Goal: Register for event/course

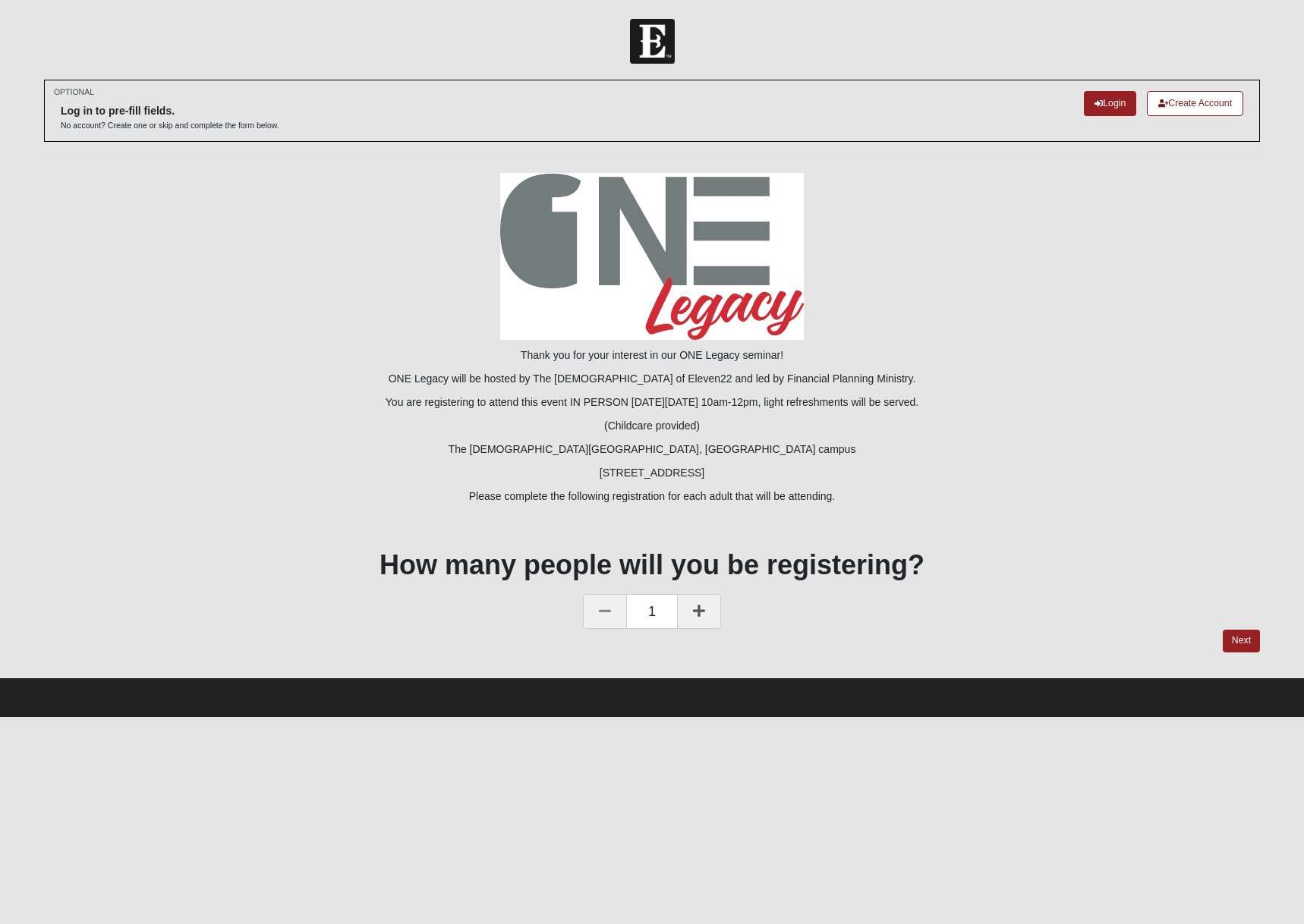
click at [694, 604] on icon at bounding box center [699, 611] width 12 height 14
click at [217, 449] on p "The [DEMOGRAPHIC_DATA][GEOGRAPHIC_DATA], [GEOGRAPHIC_DATA] campus" at bounding box center [651, 449] width 1216 height 16
click at [1116, 101] on link "Login" at bounding box center [1109, 103] width 53 height 25
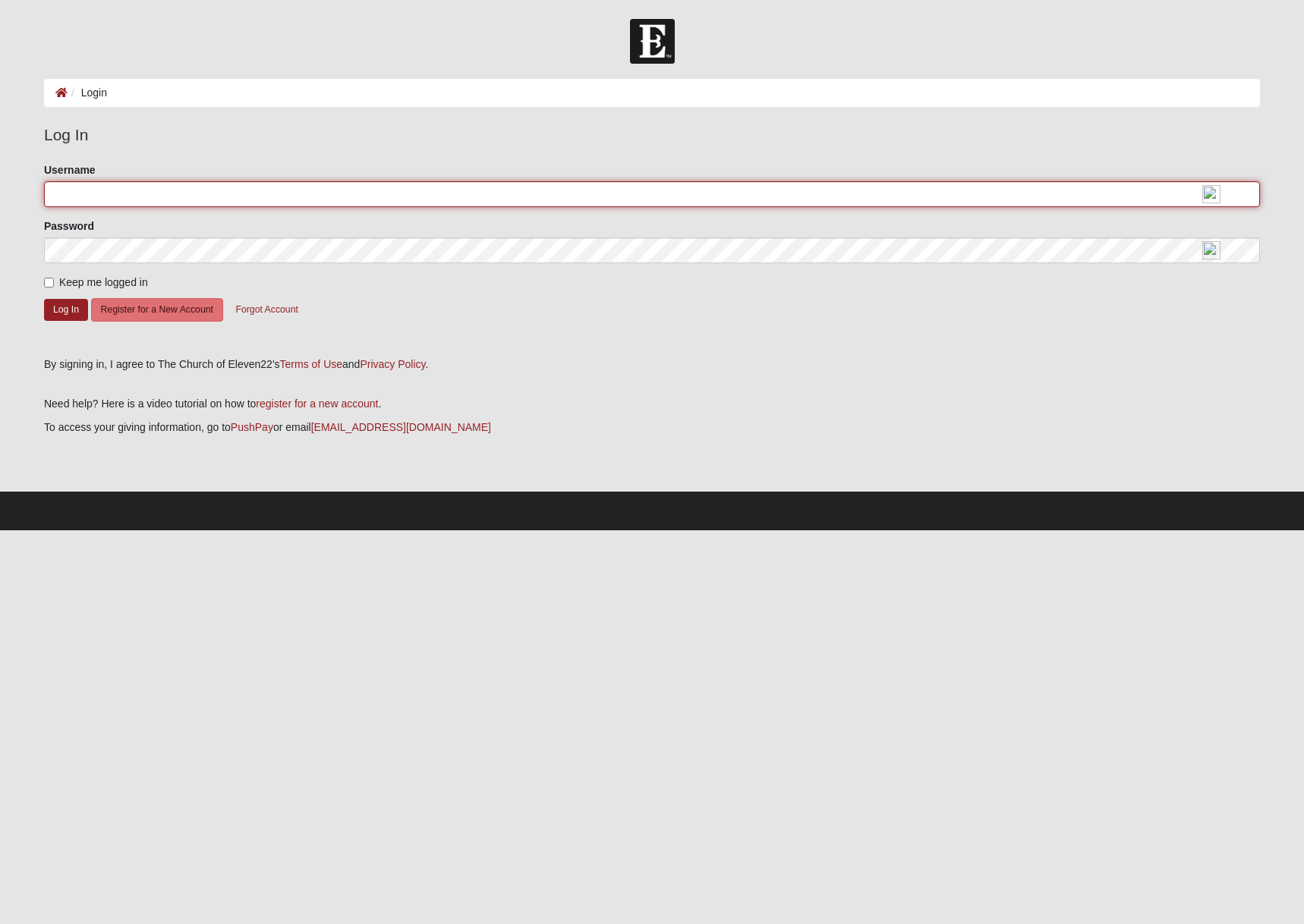
drag, startPoint x: 236, startPoint y: 193, endPoint x: 241, endPoint y: 186, distance: 8.6
click at [241, 186] on input "Username" at bounding box center [651, 195] width 1216 height 26
click at [243, 194] on input "Username" at bounding box center [651, 195] width 1216 height 26
type input "winston1981@gmail.com"
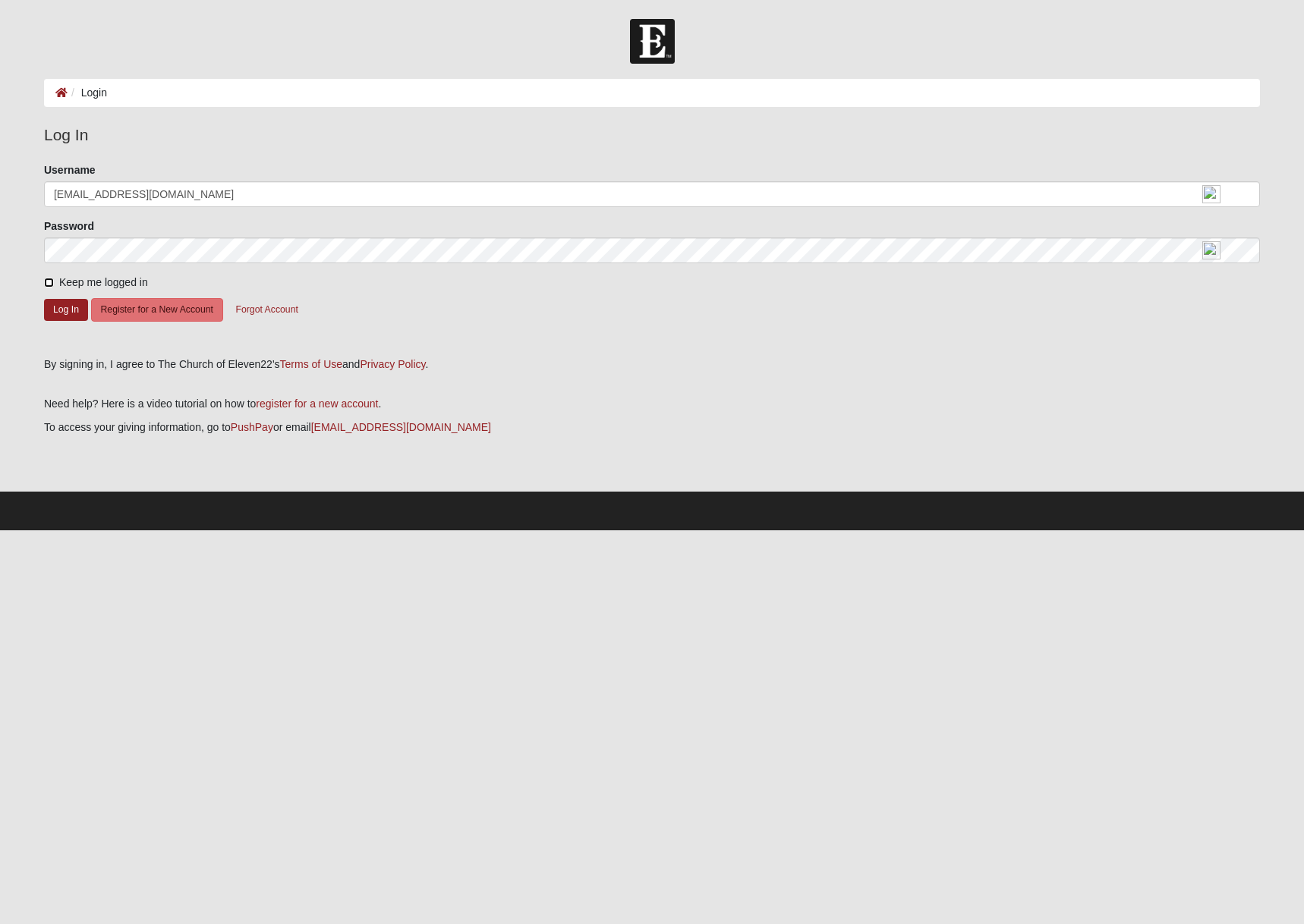
click at [47, 280] on input "Keep me logged in" at bounding box center [49, 282] width 10 height 10
checkbox input "true"
click at [68, 307] on button "Log In" at bounding box center [66, 310] width 44 height 22
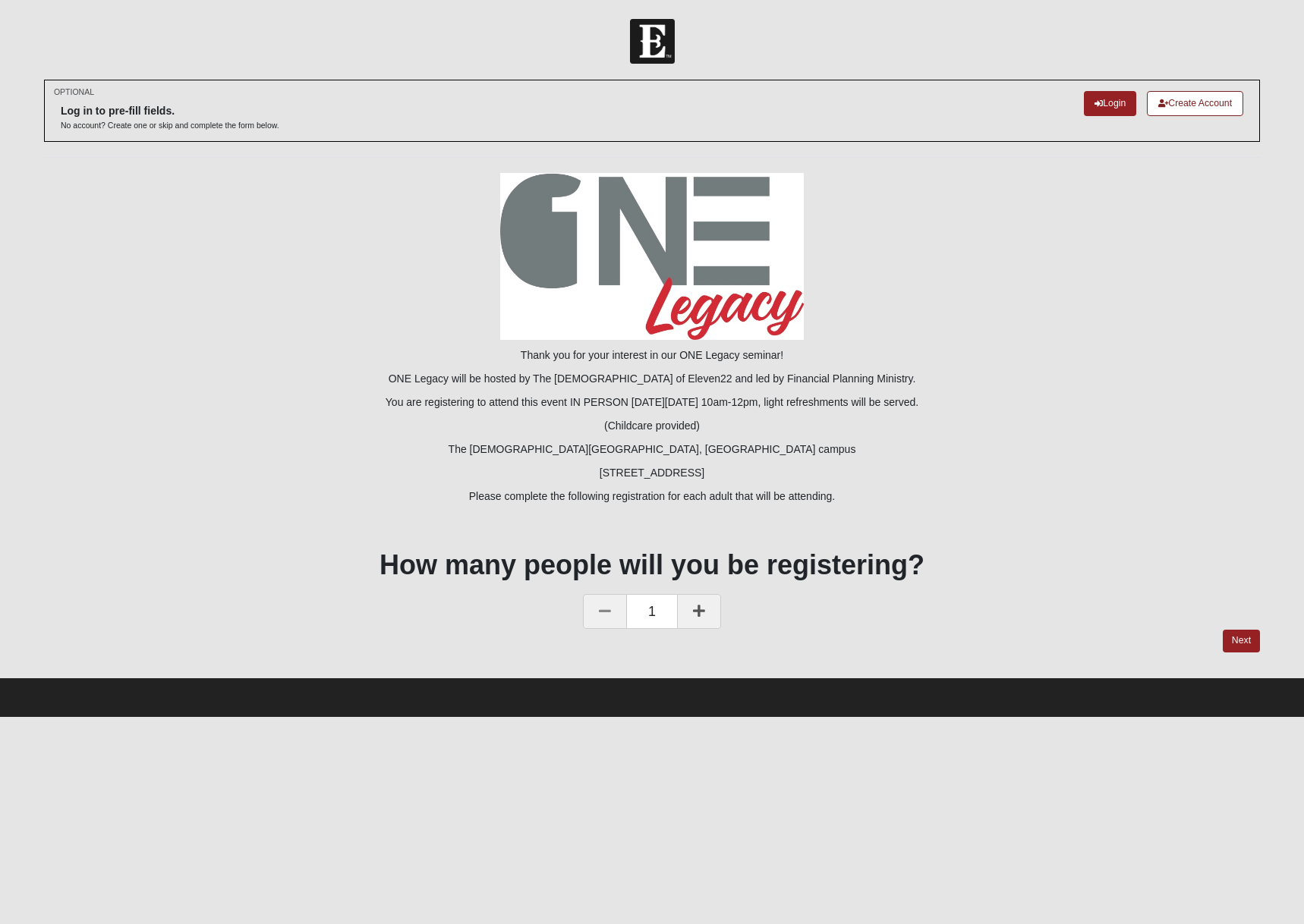
click at [697, 608] on icon at bounding box center [699, 611] width 12 height 14
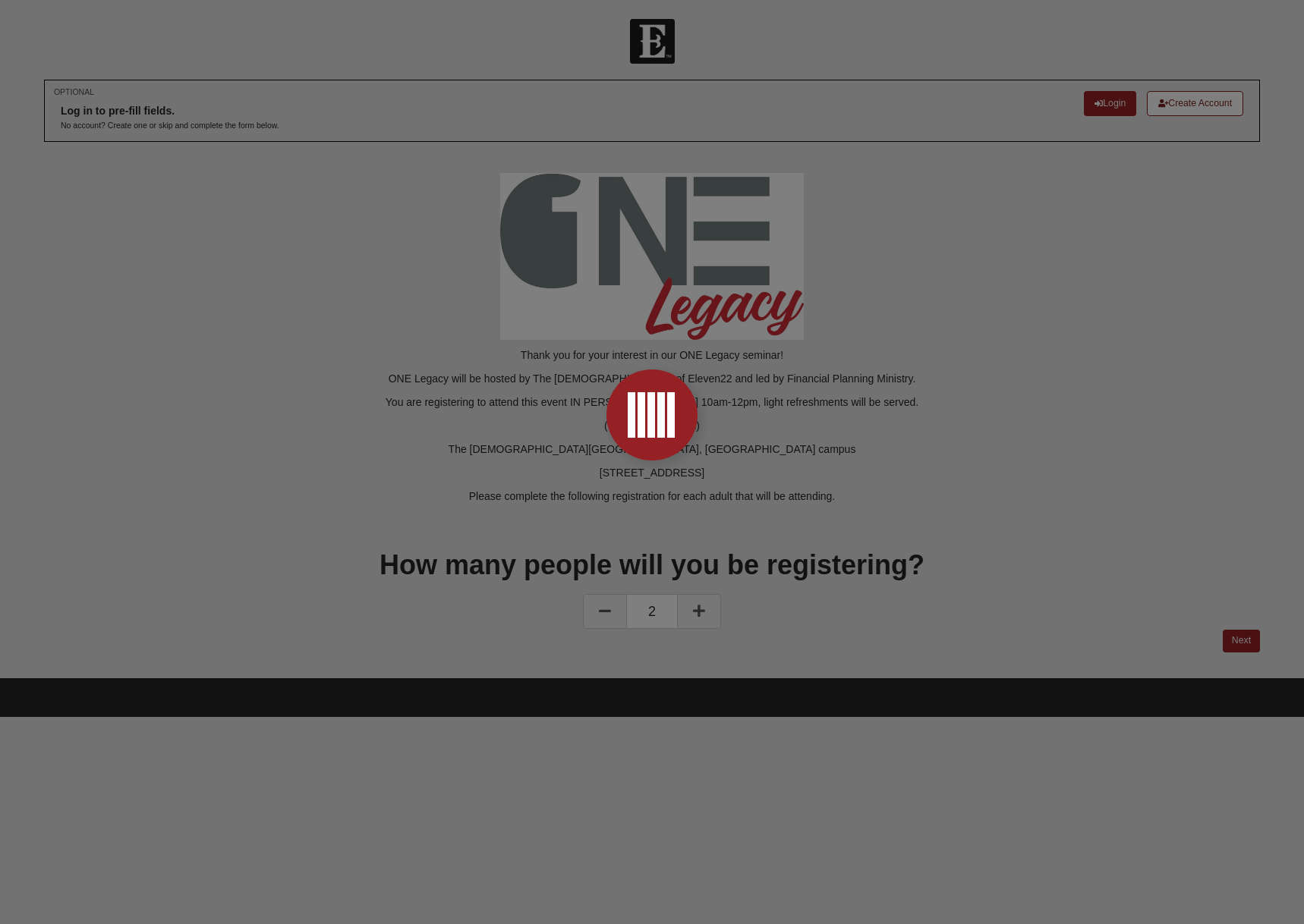
click at [1247, 644] on div at bounding box center [652, 462] width 1304 height 924
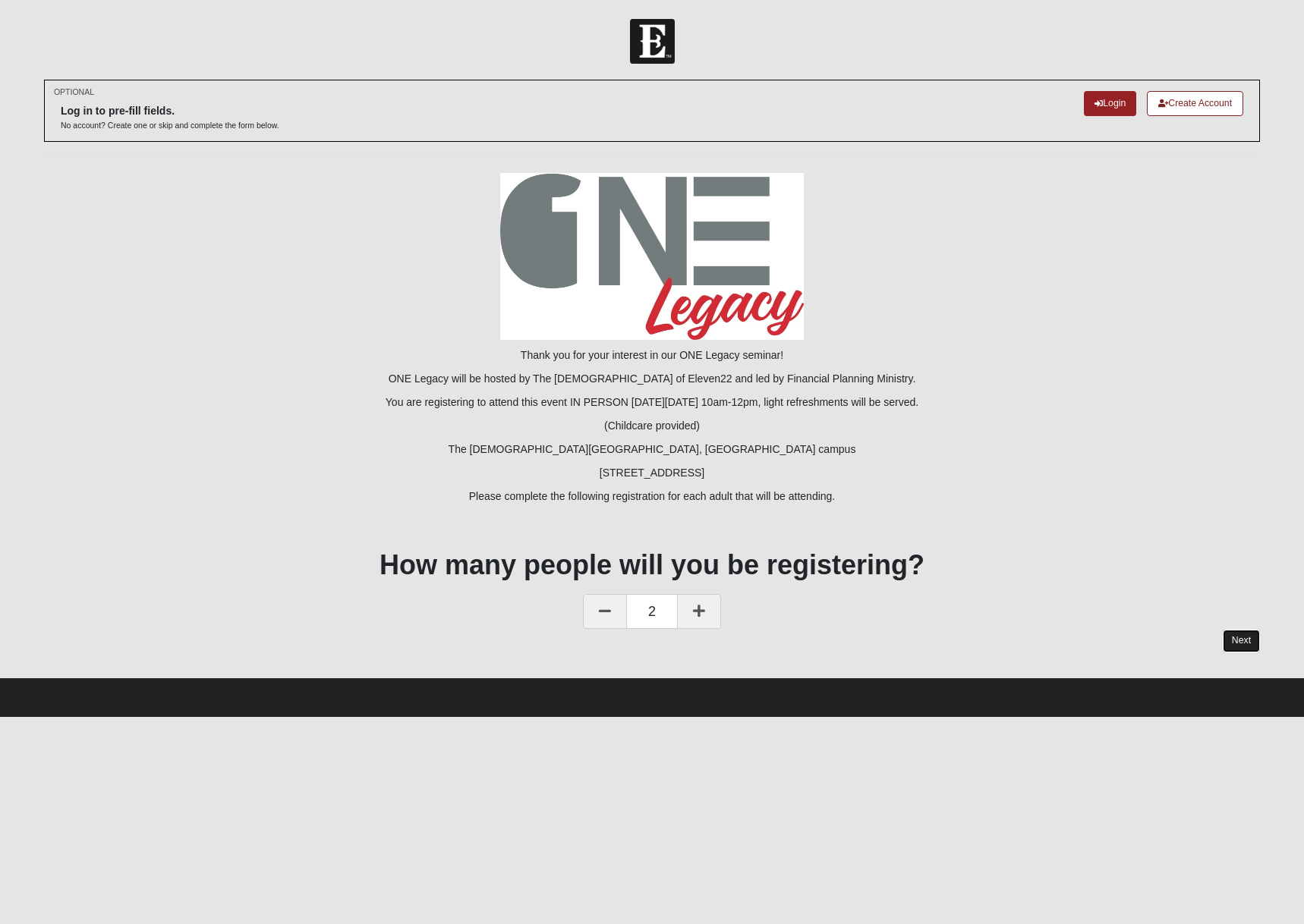
click at [1241, 640] on link "Next" at bounding box center [1240, 641] width 37 height 22
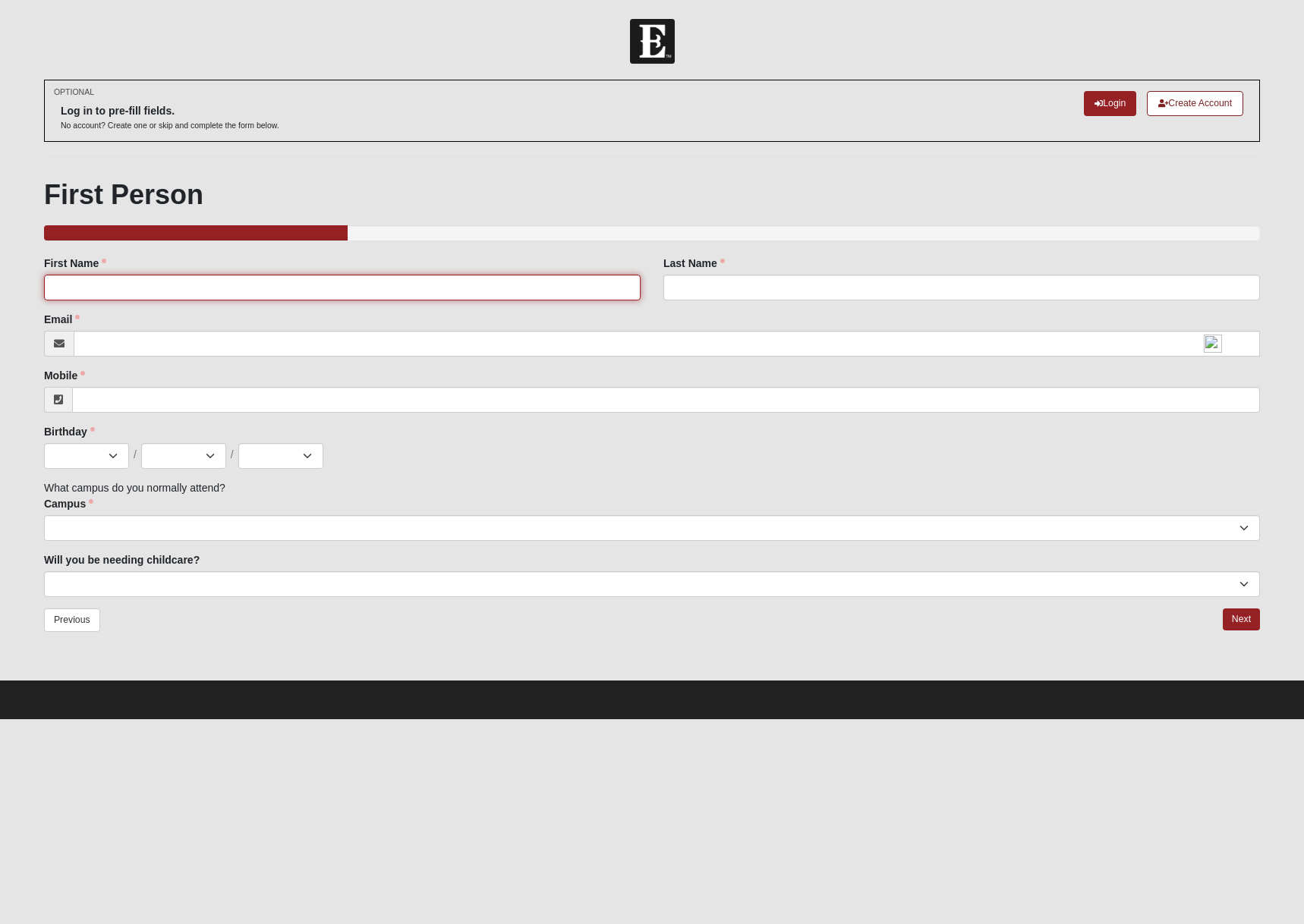
click at [129, 291] on input "First Name" at bounding box center [342, 287] width 596 height 26
type input "Winston"
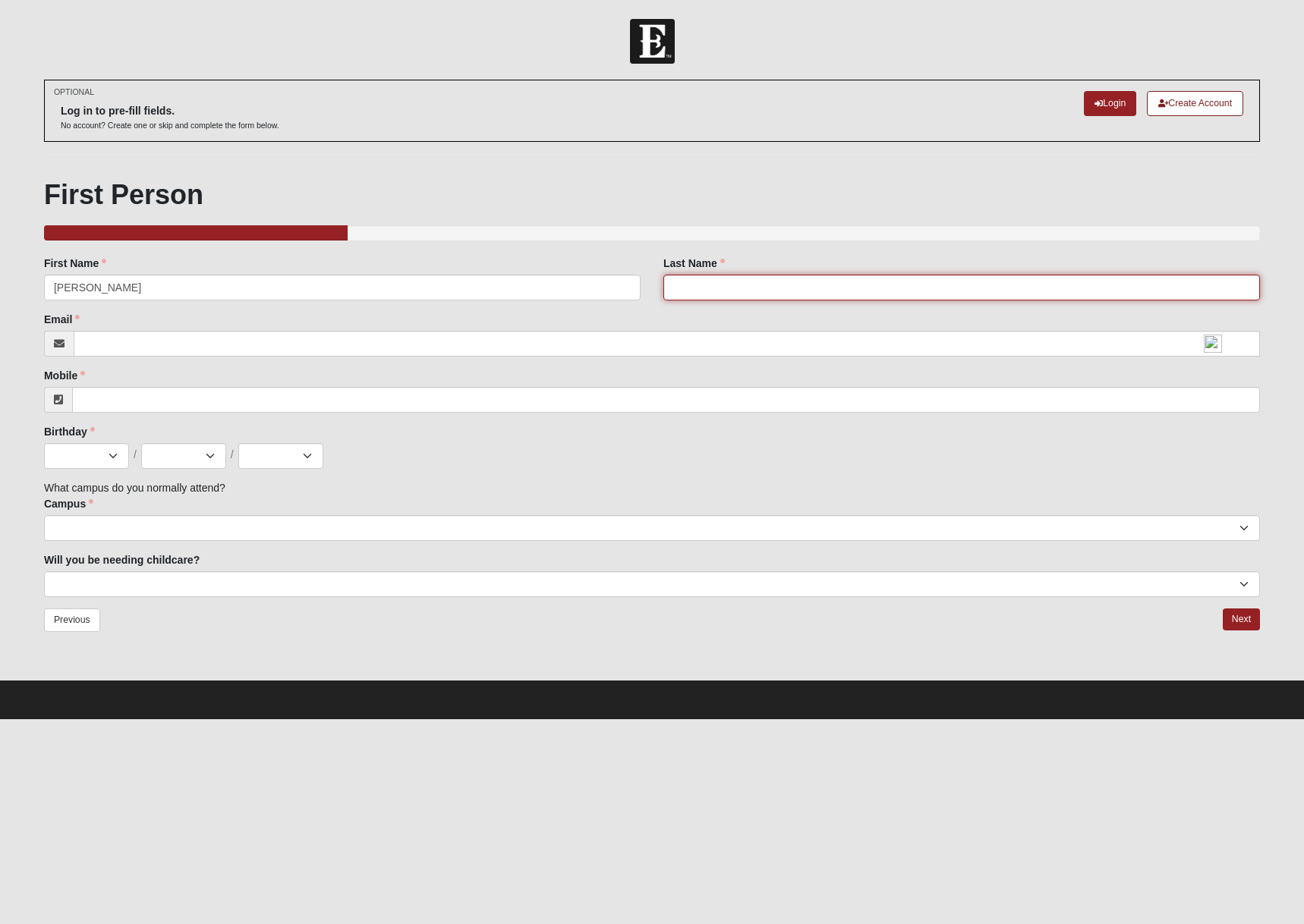
type input "Benjamin"
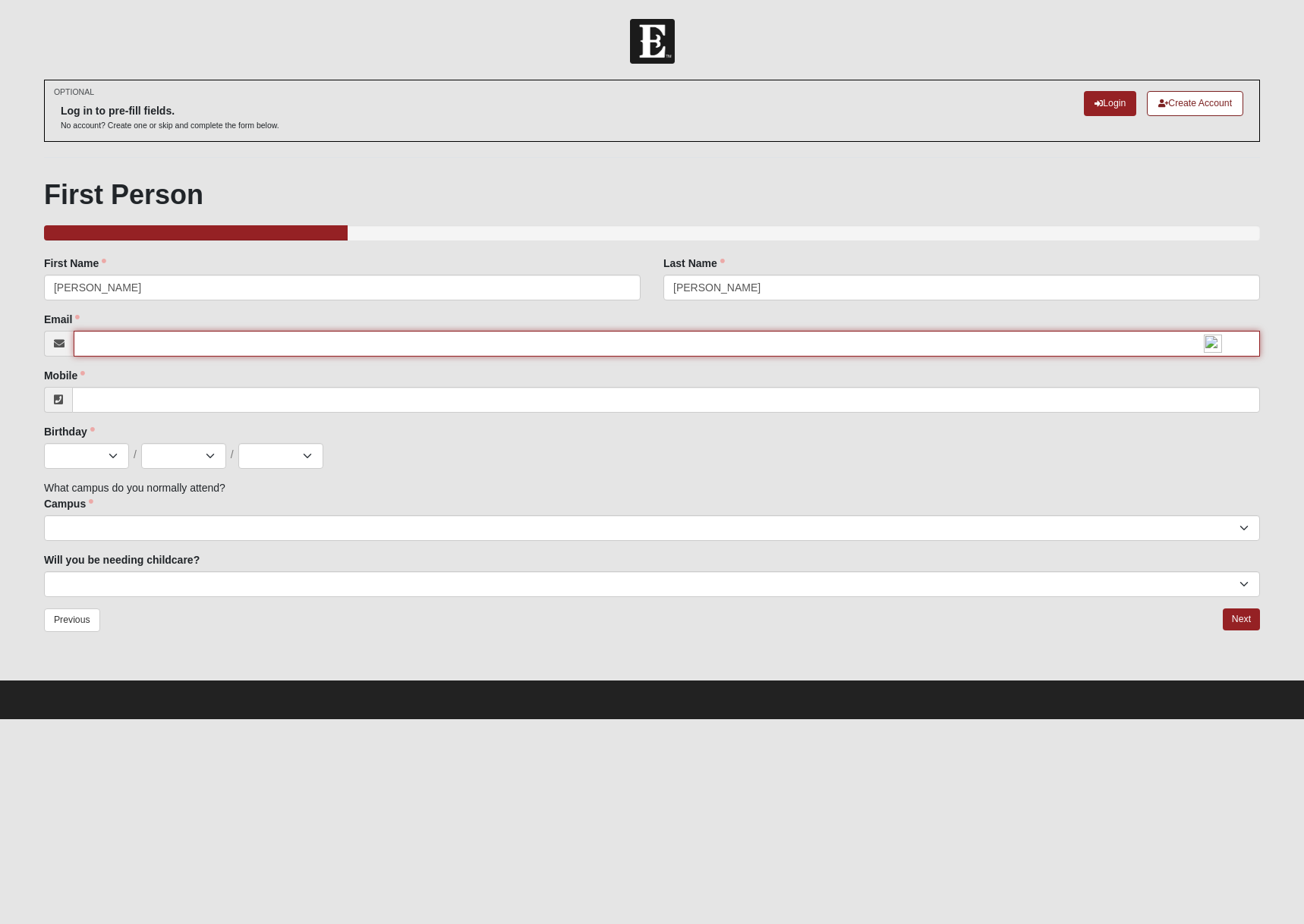
type input "winston1981@gmail.com"
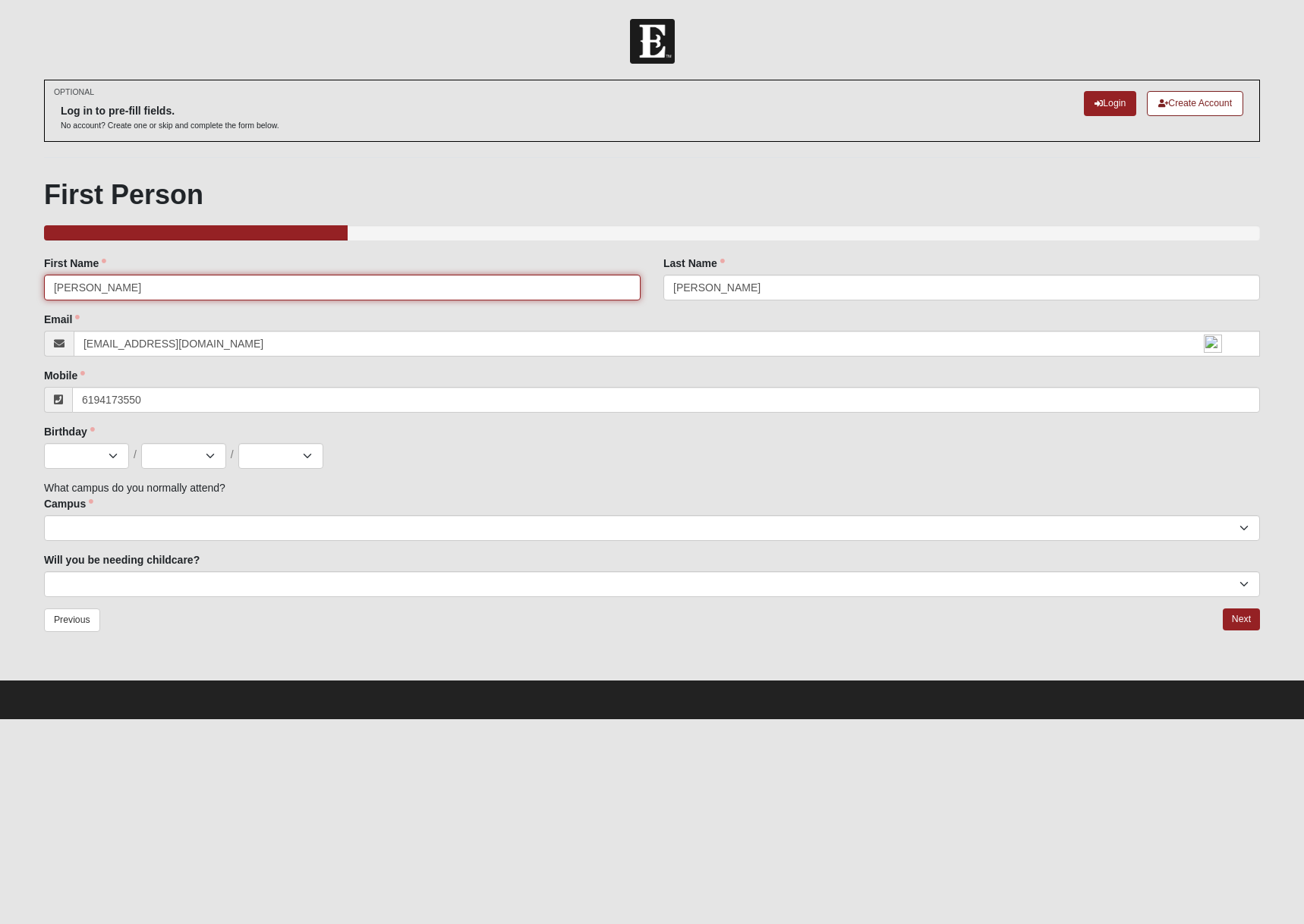
type input "(619) 417-3550"
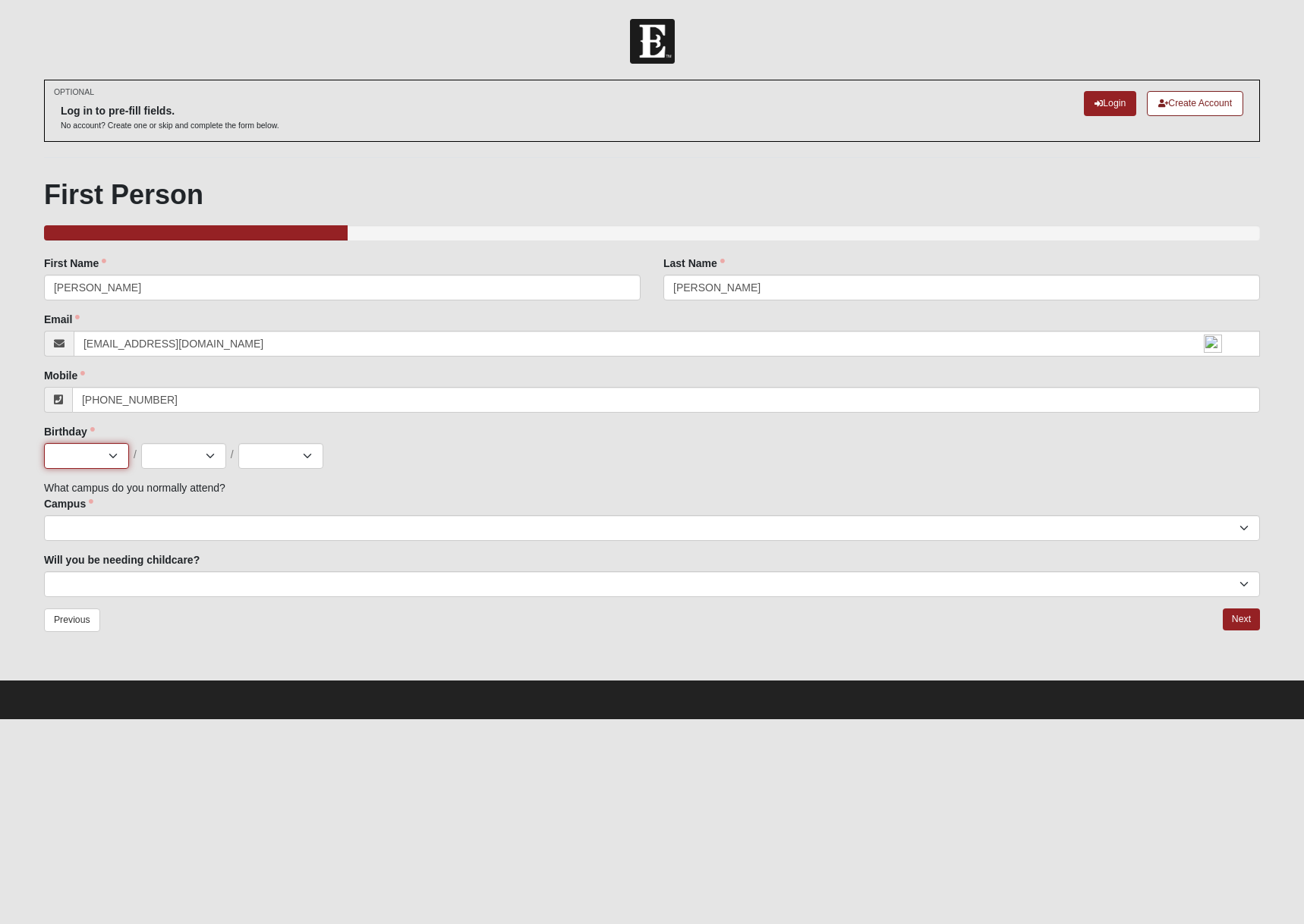
click at [101, 453] on select "Jan Feb Mar Apr May Jun Jul Aug Sep Oct Nov Dec" at bounding box center [86, 456] width 85 height 26
select select "3"
click at [44, 443] on select "Jan Feb Mar Apr May Jun Jul Aug Sep Oct Nov Dec" at bounding box center [86, 456] width 85 height 26
click at [186, 457] on select "1 2 3 4 5 6 7 8 9 10 11 12 13 14 15 16 17 18 19 20 21 22 23 24 25 26 27 28 29 3…" at bounding box center [184, 456] width 85 height 26
select select "3"
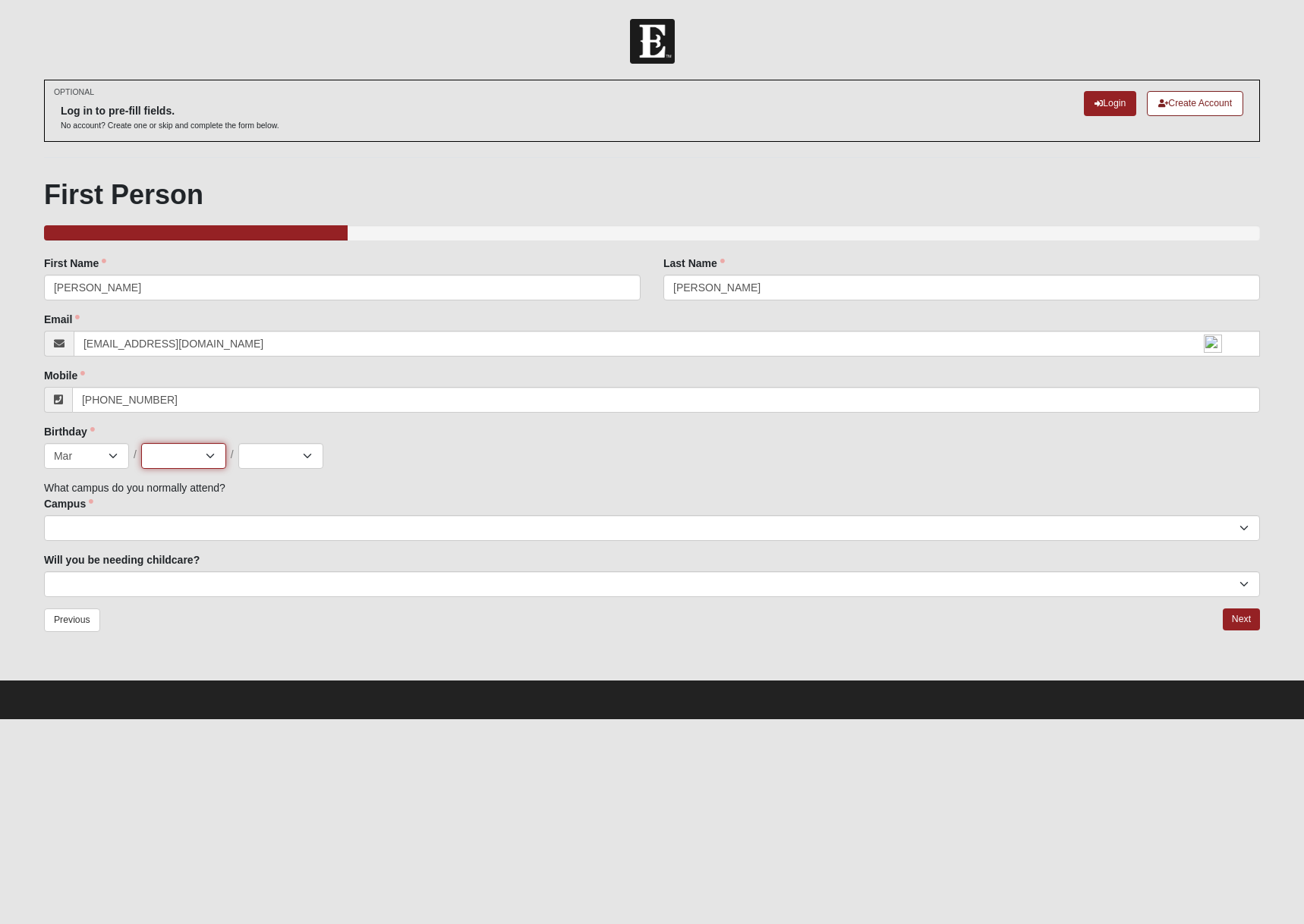
click at [141, 443] on select "1 2 3 4 5 6 7 8 9 10 11 12 13 14 15 16 17 18 19 20 21 22 23 24 25 26 27 28 29 3…" at bounding box center [184, 456] width 85 height 26
click at [266, 464] on select "2025 2024 2023 2022 2021 2020 2019 2018 2017 2016 2015 2014 2013 2012 2011 2010…" at bounding box center [281, 456] width 85 height 26
select select "1981"
click at [239, 443] on select "2025 2024 2023 2022 2021 2020 2019 2018 2017 2016 2015 2014 2013 2012 2011 2010…" at bounding box center [281, 456] width 85 height 26
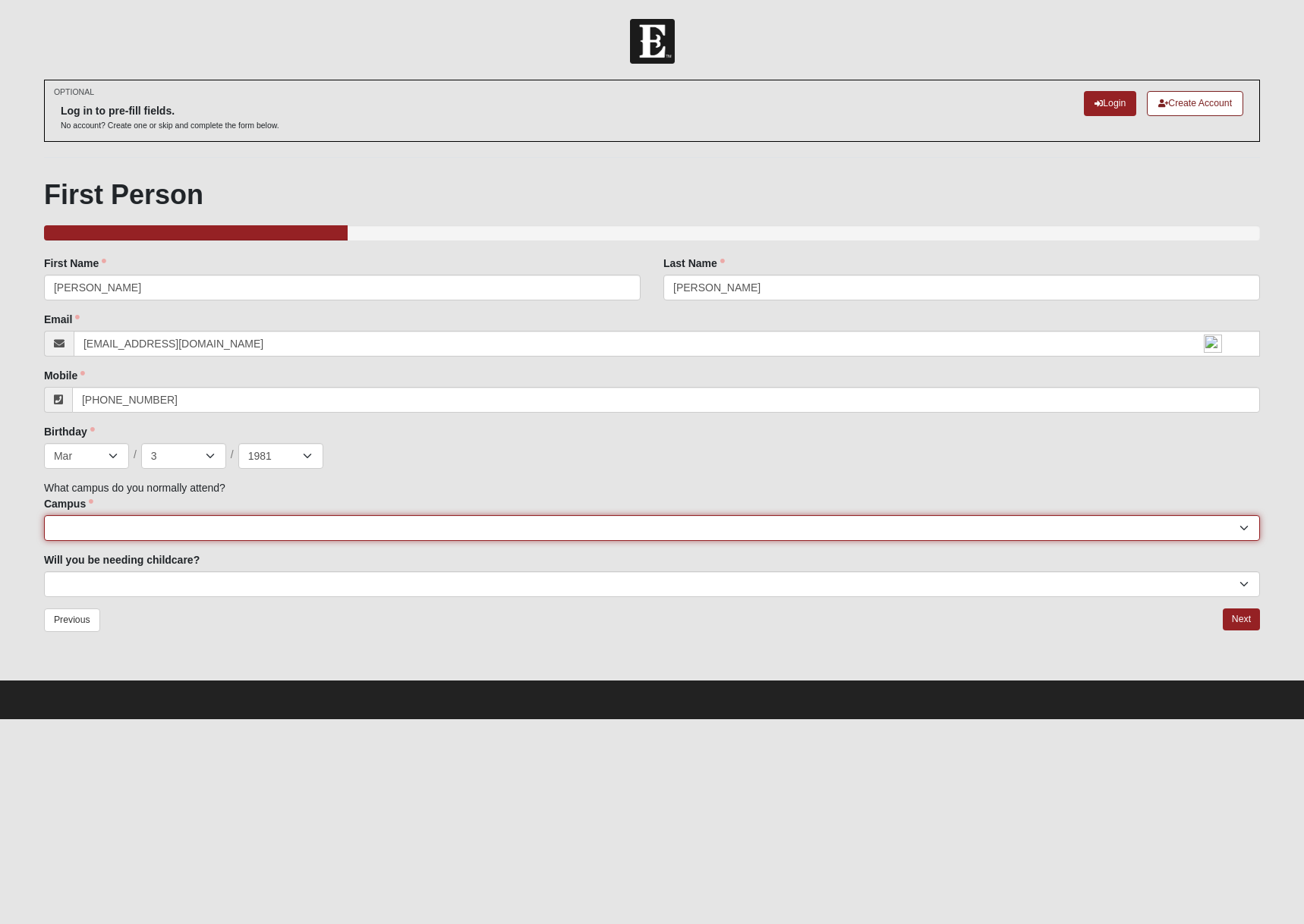
click at [235, 534] on select "Arlington Baymeadows College Park Orlando (Coming Soon) Eleven22 Online Fleming…" at bounding box center [651, 528] width 1216 height 26
select select "2"
click at [44, 515] on select "Arlington Baymeadows College Park Orlando (Coming Soon) Eleven22 Online Fleming…" at bounding box center [651, 528] width 1216 height 26
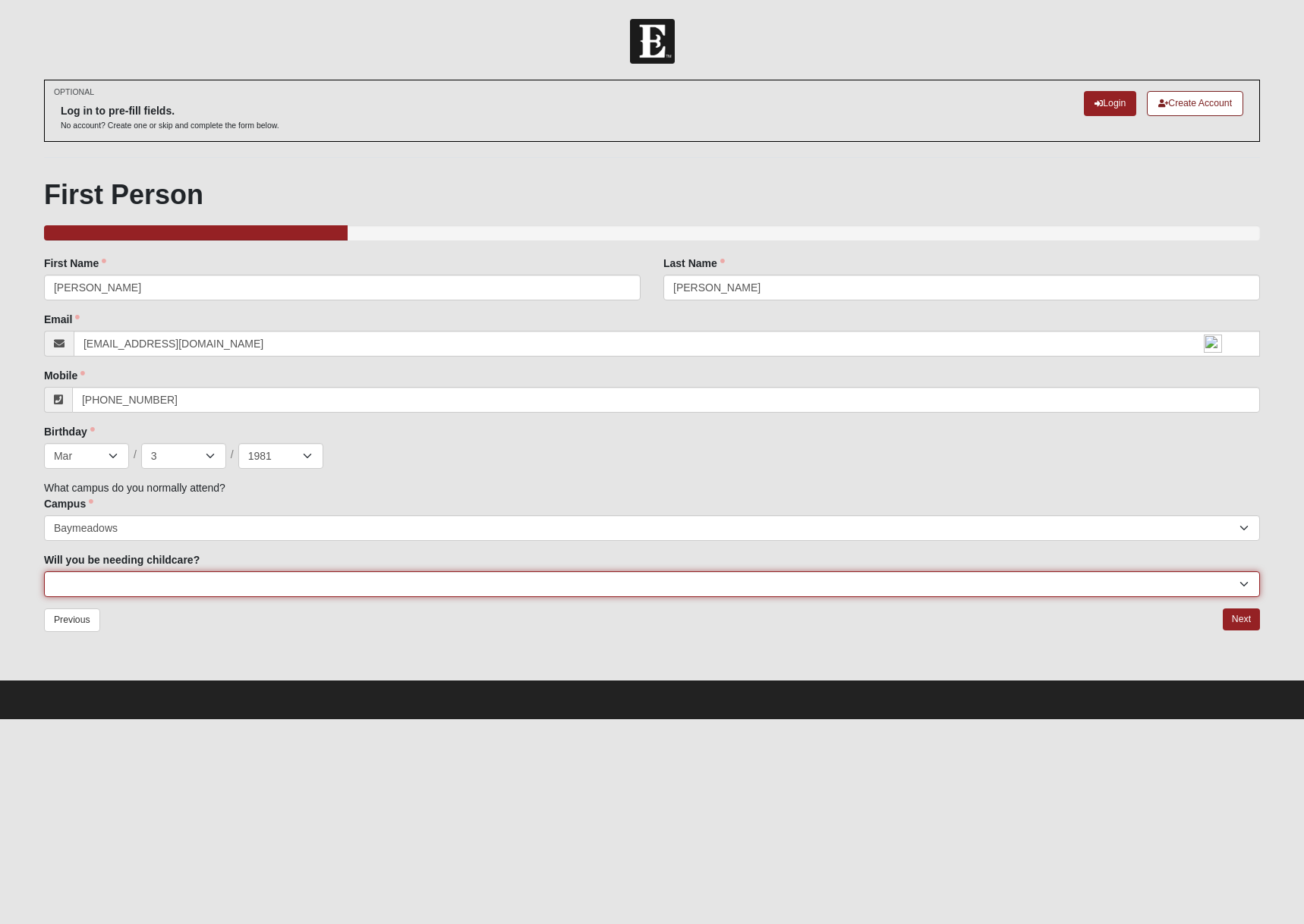
click at [187, 587] on select "No Yes" at bounding box center [651, 584] width 1216 height 26
select select "No"
click at [44, 571] on select "No Yes" at bounding box center [651, 584] width 1216 height 26
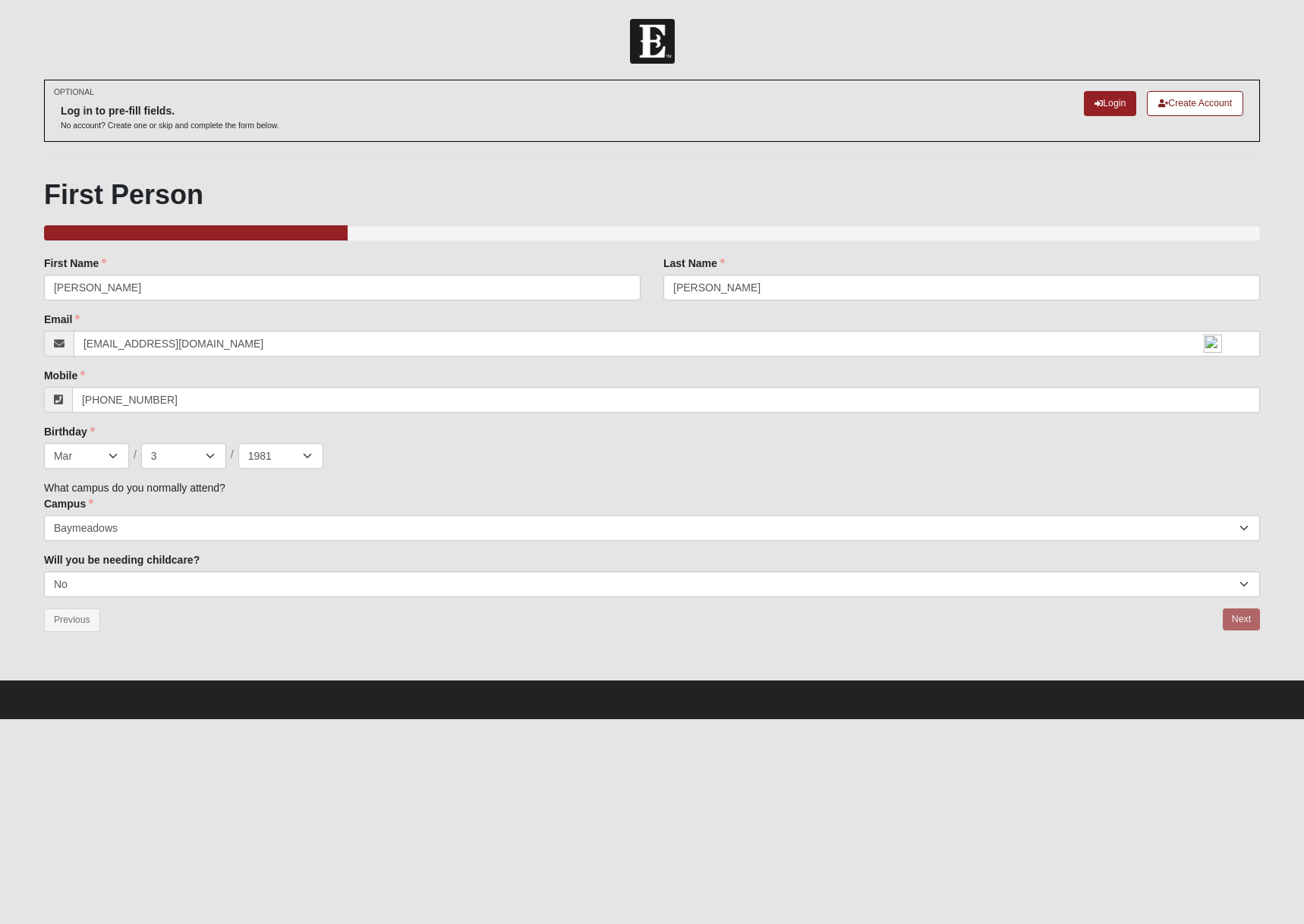
click at [242, 647] on div "Previous Next" at bounding box center [651, 632] width 1216 height 48
click at [1236, 618] on link "Next" at bounding box center [1240, 619] width 37 height 22
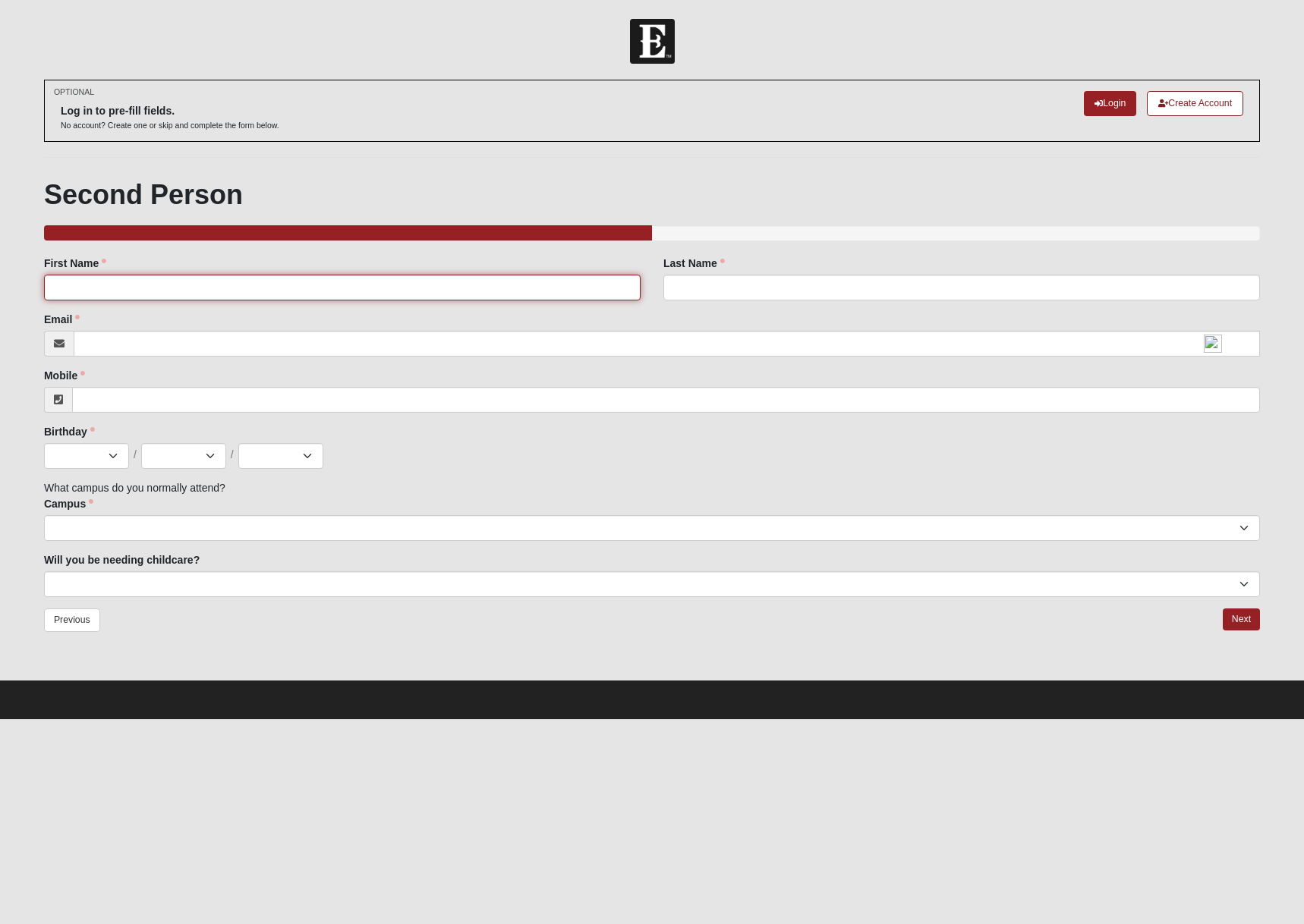
click at [261, 293] on input "First Name" at bounding box center [342, 287] width 596 height 26
type input "Latoya"
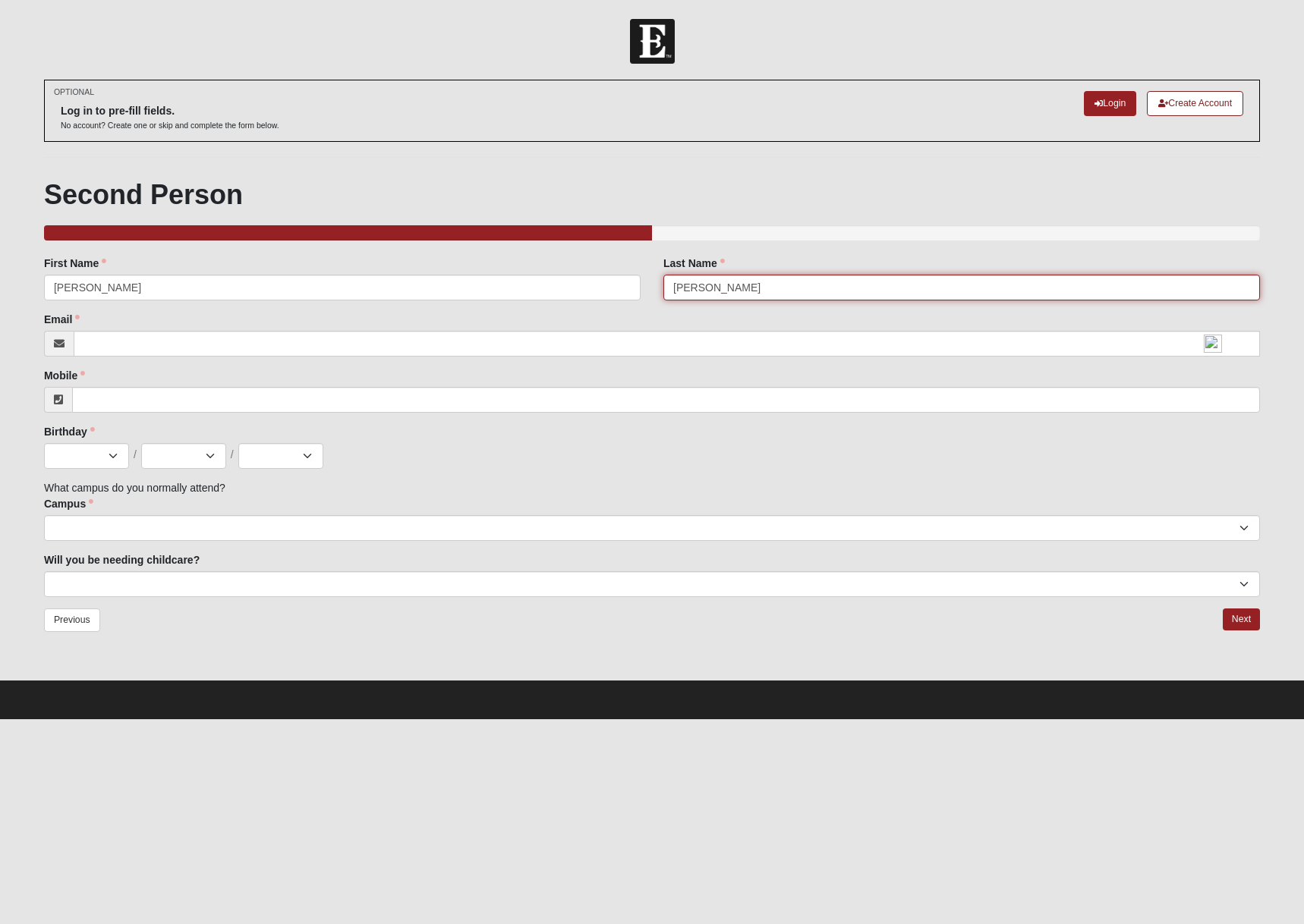
type input "Benjamin"
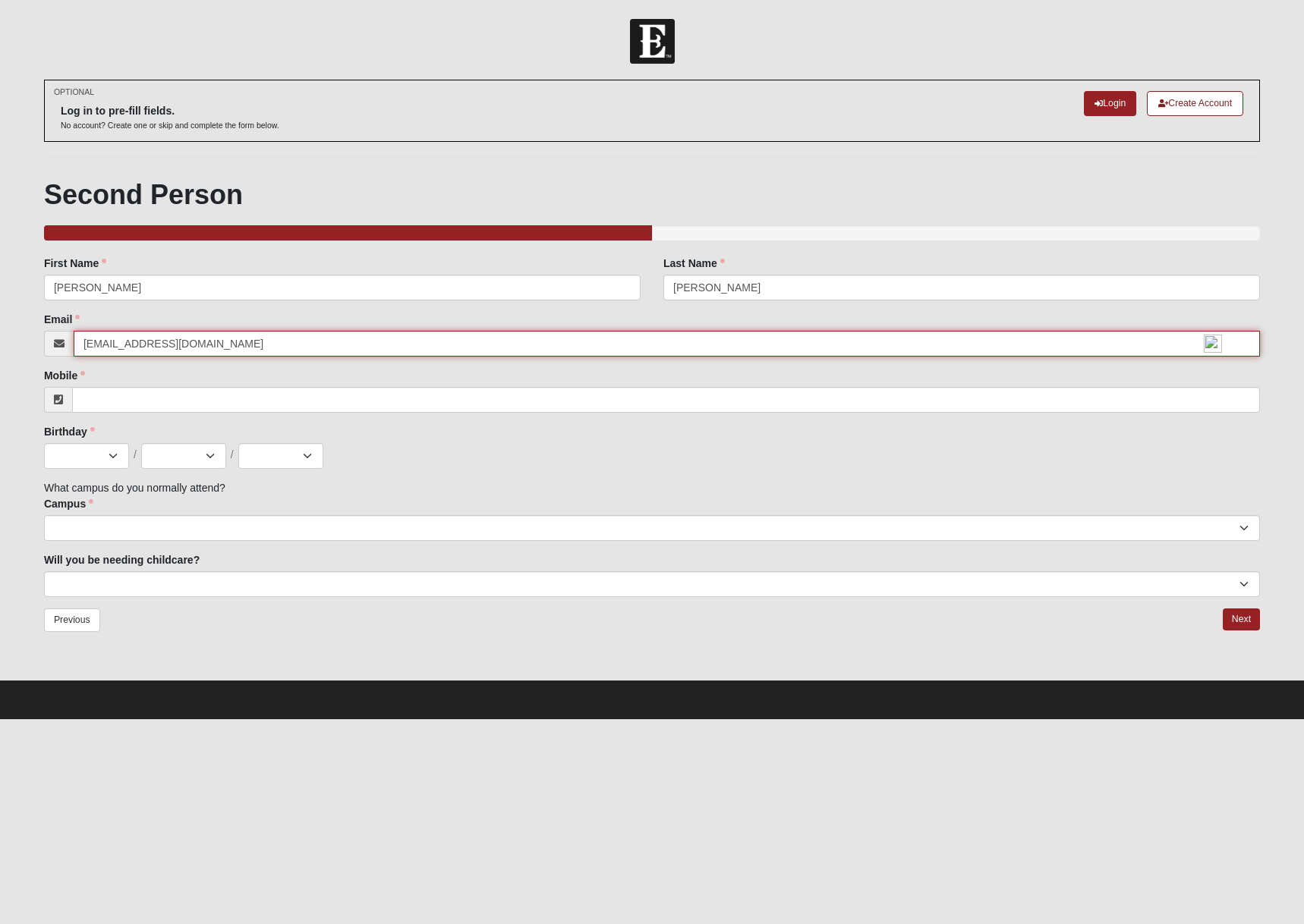
type input "toyan4@hotmail.com"
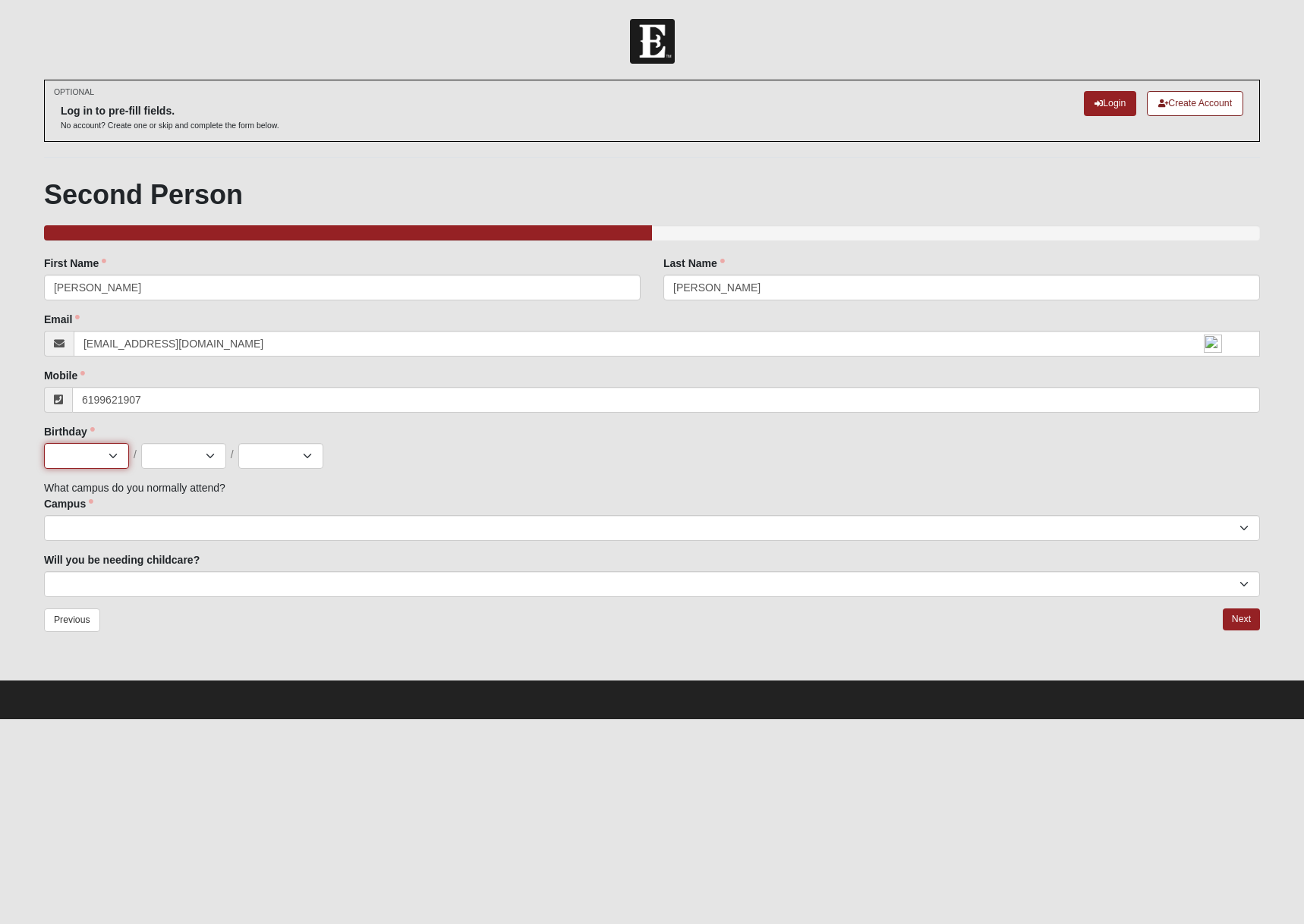
type input "(619) 962-1907"
click at [86, 457] on select "Jan Feb Mar Apr May Jun Jul Aug Sep Oct Nov Dec" at bounding box center [86, 456] width 85 height 26
select select "2"
click at [44, 443] on select "Jan Feb Mar Apr May Jun Jul Aug Sep Oct Nov Dec" at bounding box center [86, 456] width 85 height 26
click at [178, 461] on select "1 2 3 4 5 6 7 8 9 10 11 12 13 14 15 16 17 18 19 20 21 22 23 24 25 26 27 28 29 3…" at bounding box center [184, 456] width 85 height 26
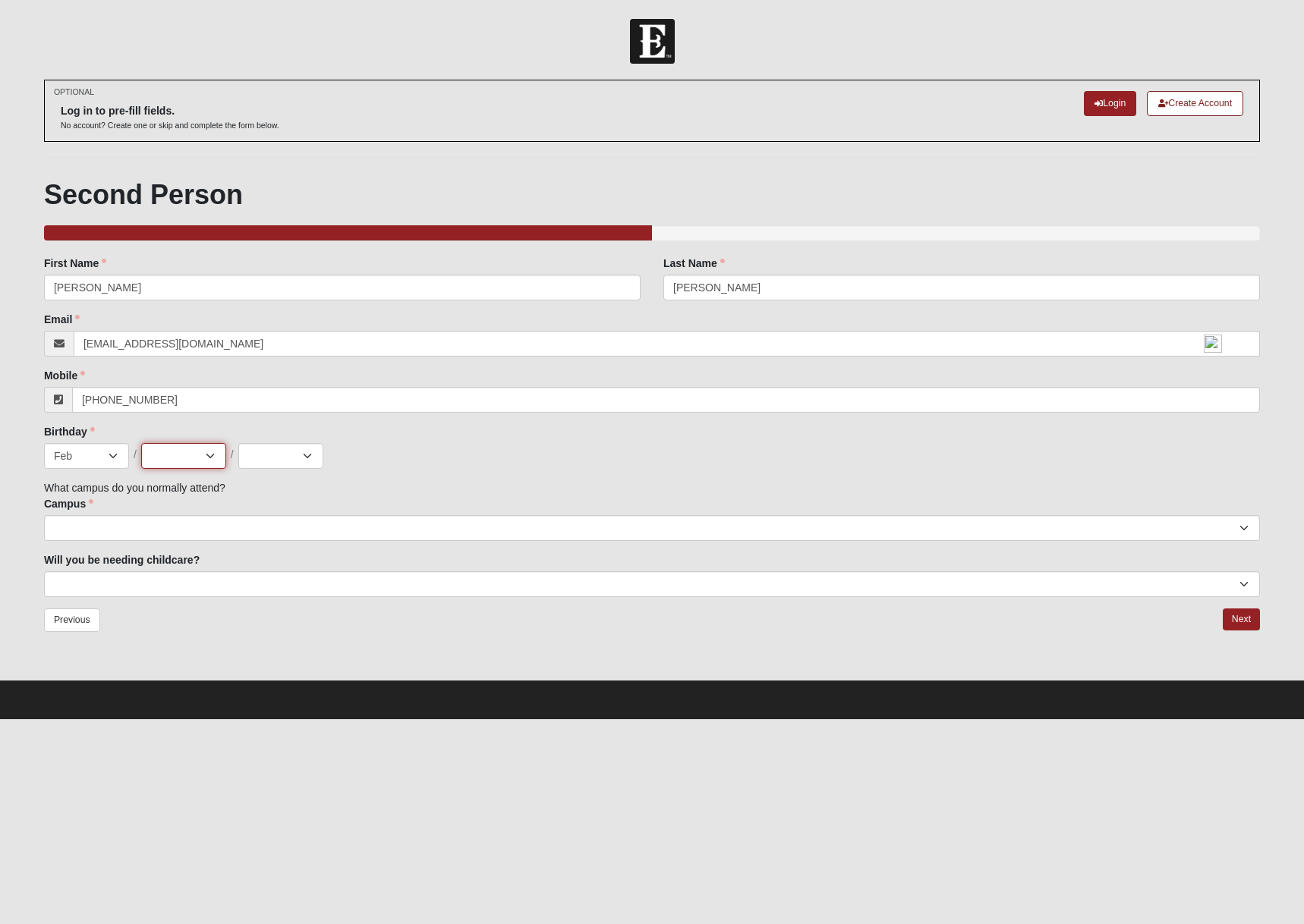
select select "1"
click at [141, 443] on select "1 2 3 4 5 6 7 8 9 10 11 12 13 14 15 16 17 18 19 20 21 22 23 24 25 26 27 28 29 3…" at bounding box center [184, 456] width 85 height 26
click at [276, 461] on select "2025 2024 2023 2022 2021 2020 2019 2018 2017 2016 2015 2014 2013 2012 2011 2010…" at bounding box center [281, 456] width 85 height 26
select select "1983"
click at [239, 443] on select "2025 2024 2023 2022 2021 2020 2019 2018 2017 2016 2015 2014 2013 2012 2011 2010…" at bounding box center [281, 456] width 85 height 26
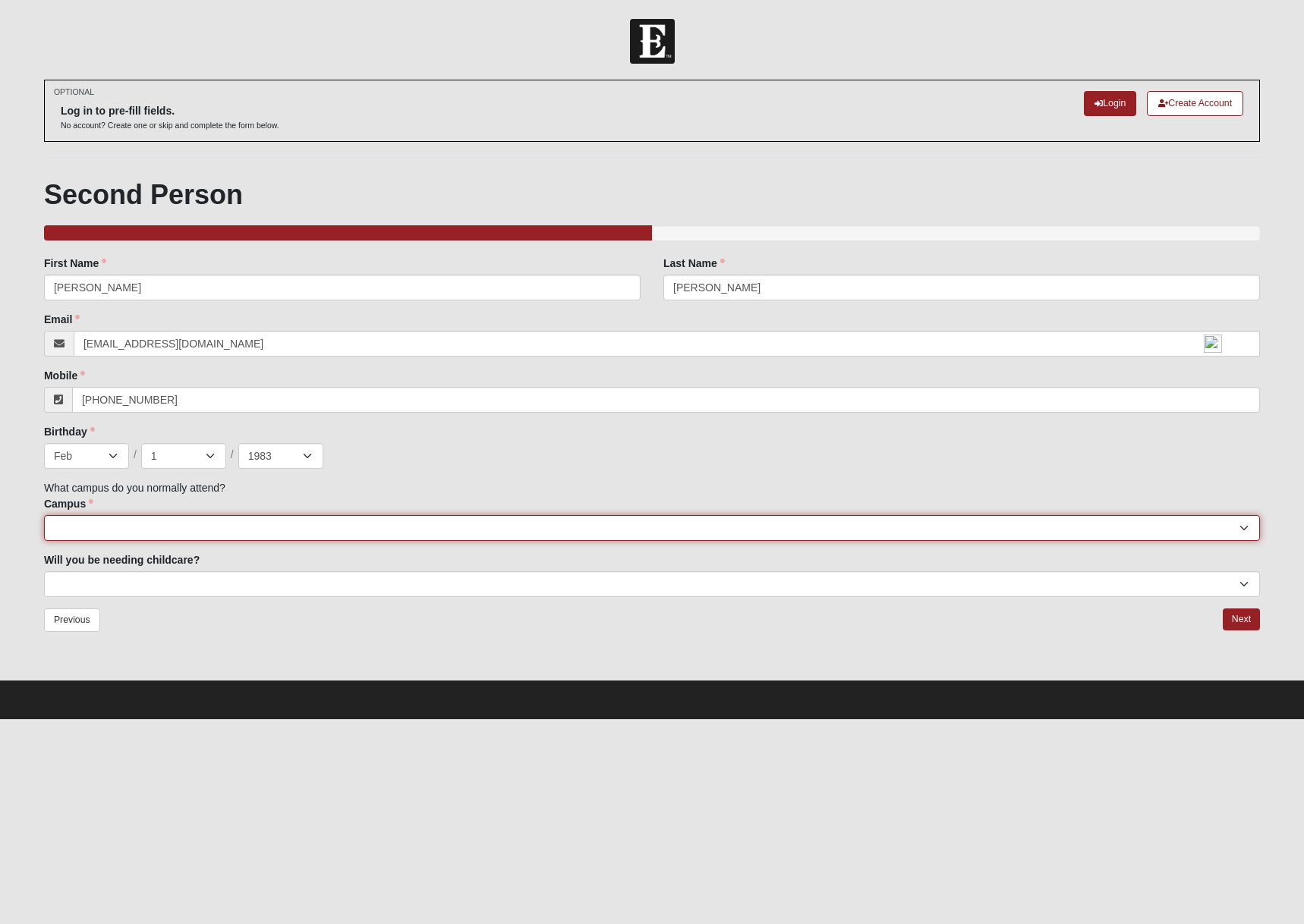
click at [147, 520] on select "Arlington Baymeadows College Park Orlando (Coming Soon) Eleven22 Online Fleming…" at bounding box center [651, 528] width 1216 height 26
select select "2"
click at [44, 515] on select "Arlington Baymeadows College Park Orlando (Coming Soon) Eleven22 Online Fleming…" at bounding box center [651, 528] width 1216 height 26
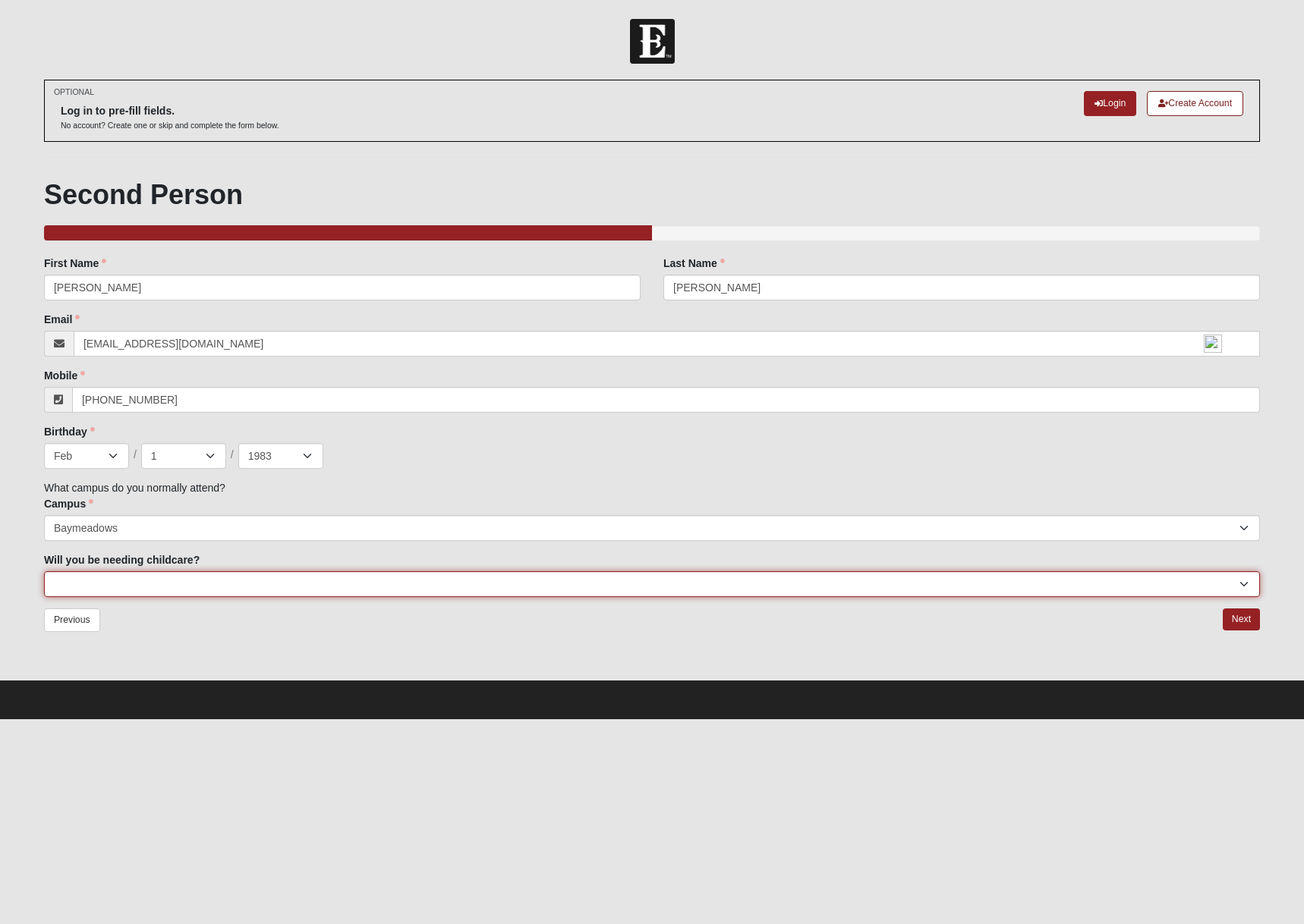
click at [149, 586] on select "No Yes" at bounding box center [651, 584] width 1216 height 26
select select "No"
click at [44, 571] on select "No Yes" at bounding box center [651, 584] width 1216 height 26
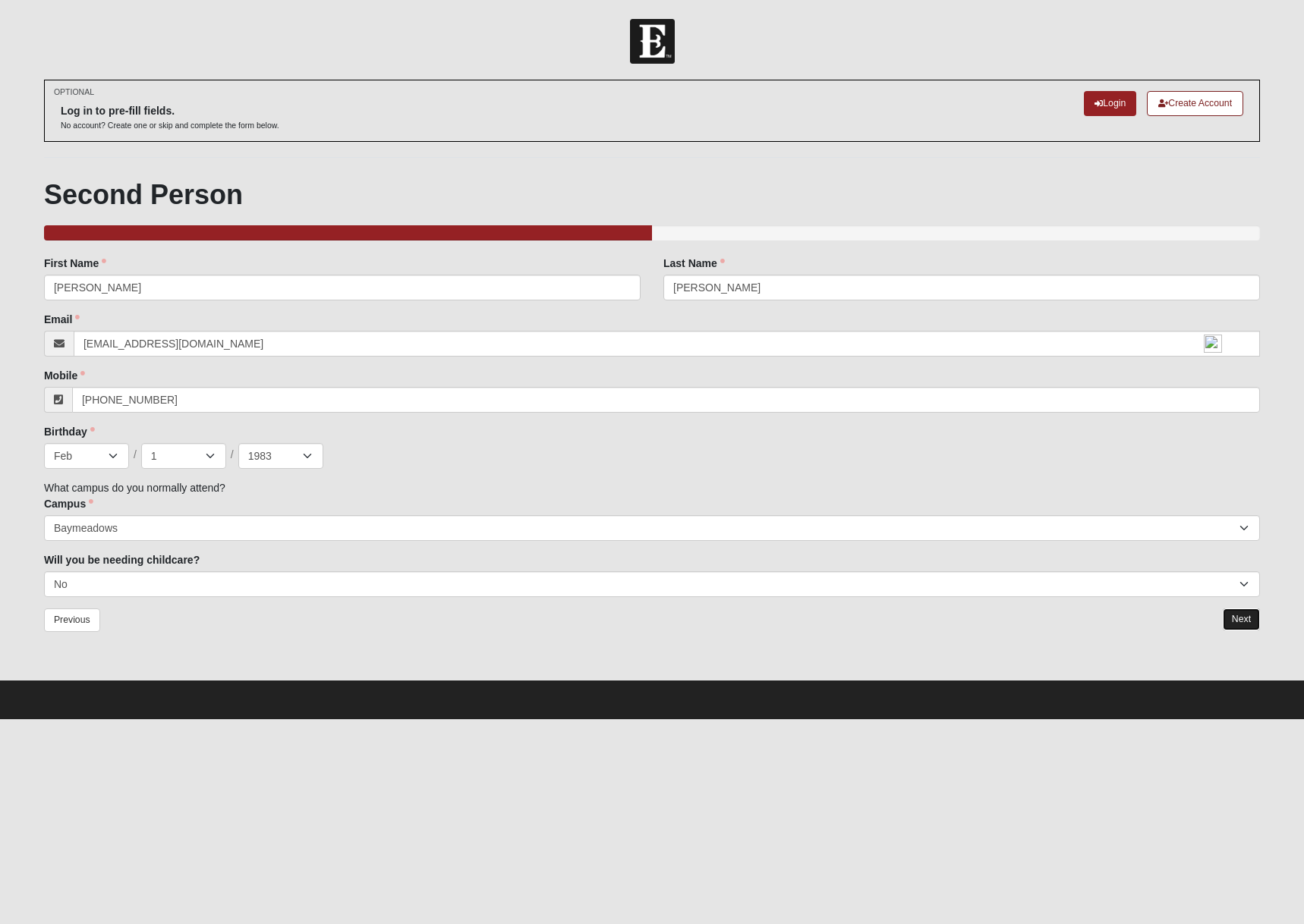
click at [1241, 627] on link "Next" at bounding box center [1240, 619] width 37 height 22
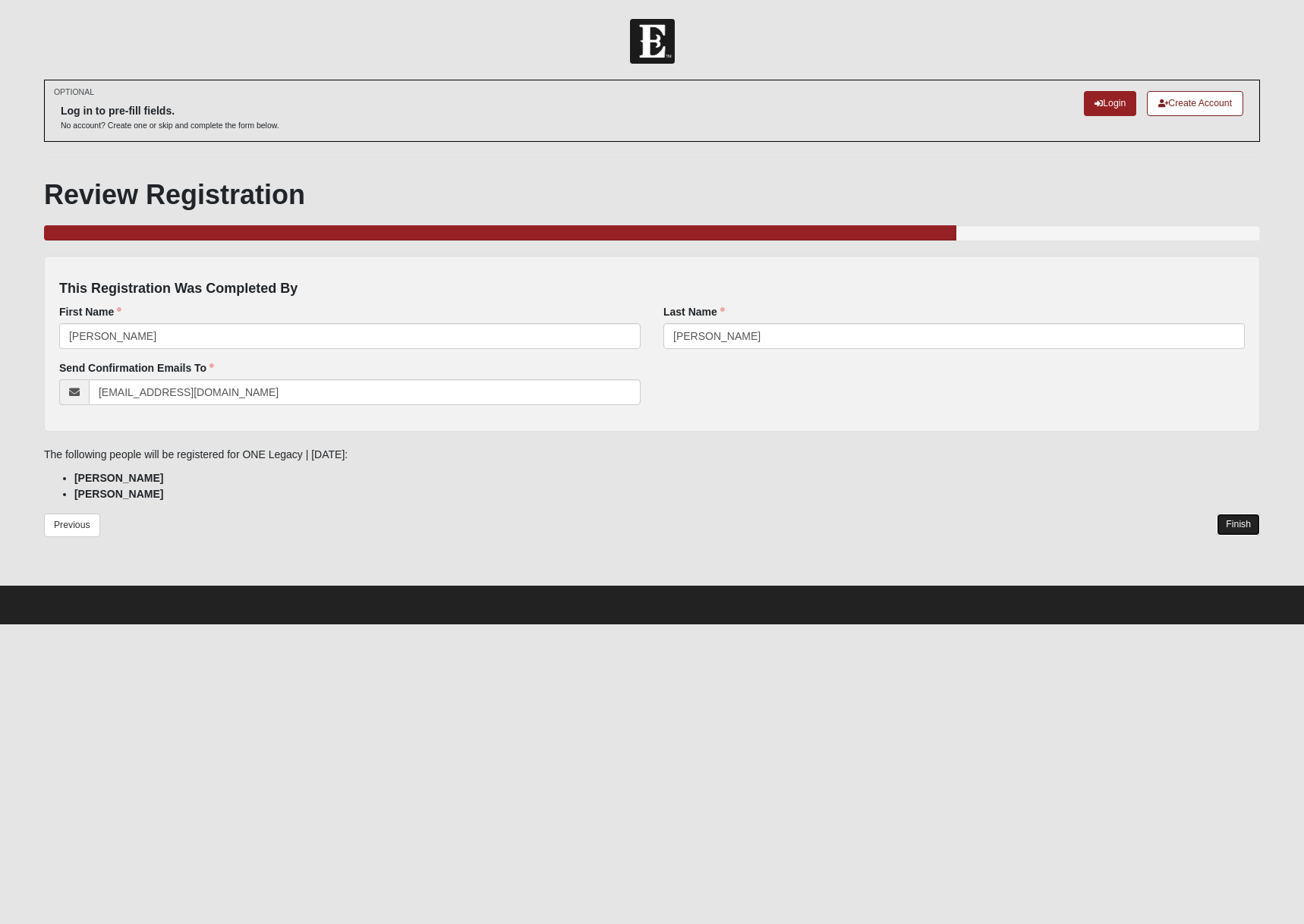
click at [1239, 521] on link "Finish" at bounding box center [1238, 525] width 44 height 22
